Goal: Find specific page/section: Find specific page/section

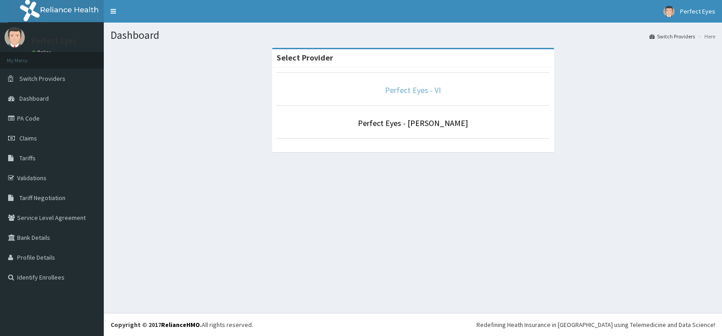
click at [404, 93] on link "Perfect Eyes - VI" at bounding box center [413, 90] width 56 height 10
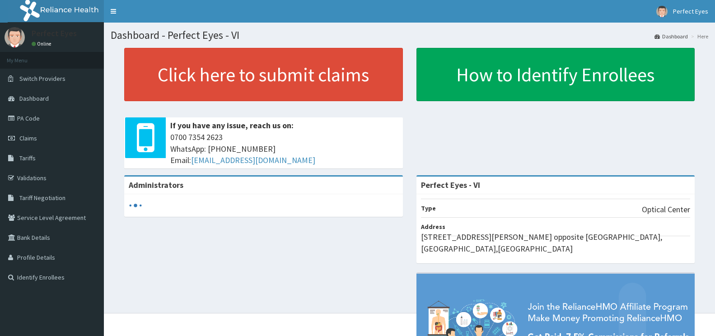
click at [66, 114] on link "PA Code" at bounding box center [52, 118] width 104 height 20
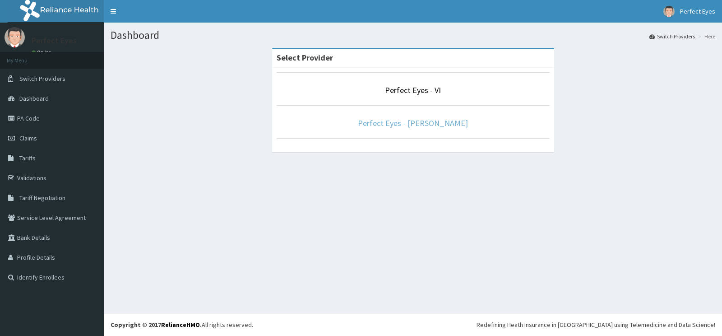
click at [400, 126] on link "Perfect Eyes - Ikeja" at bounding box center [413, 123] width 110 height 10
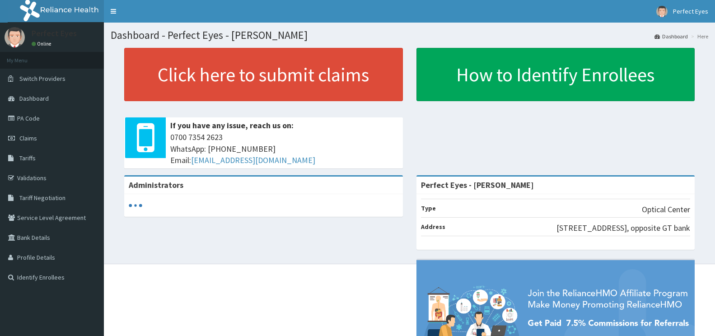
click at [56, 119] on link "PA Code" at bounding box center [52, 118] width 104 height 20
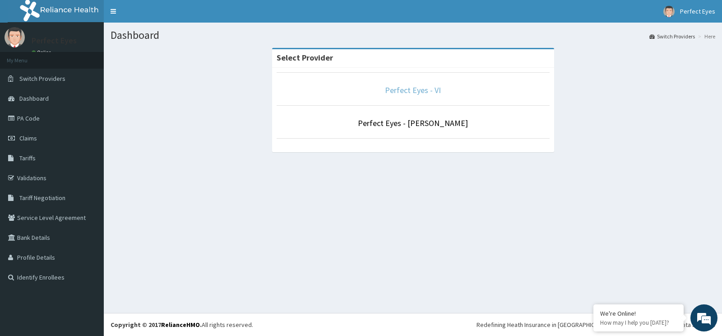
click at [417, 93] on link "Perfect Eyes - VI" at bounding box center [413, 90] width 56 height 10
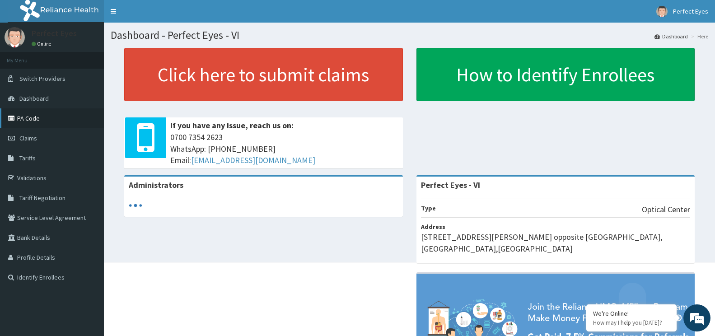
click at [54, 118] on link "PA Code" at bounding box center [52, 118] width 104 height 20
